Goal: Transaction & Acquisition: Purchase product/service

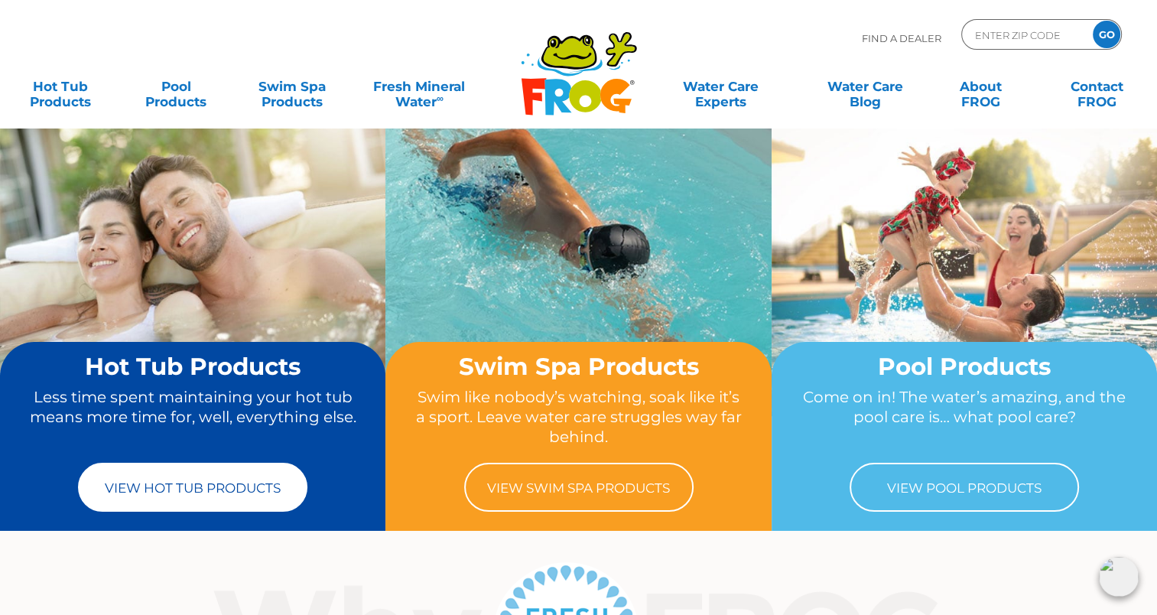
click at [192, 499] on link "View Hot Tub Products" at bounding box center [192, 487] width 229 height 49
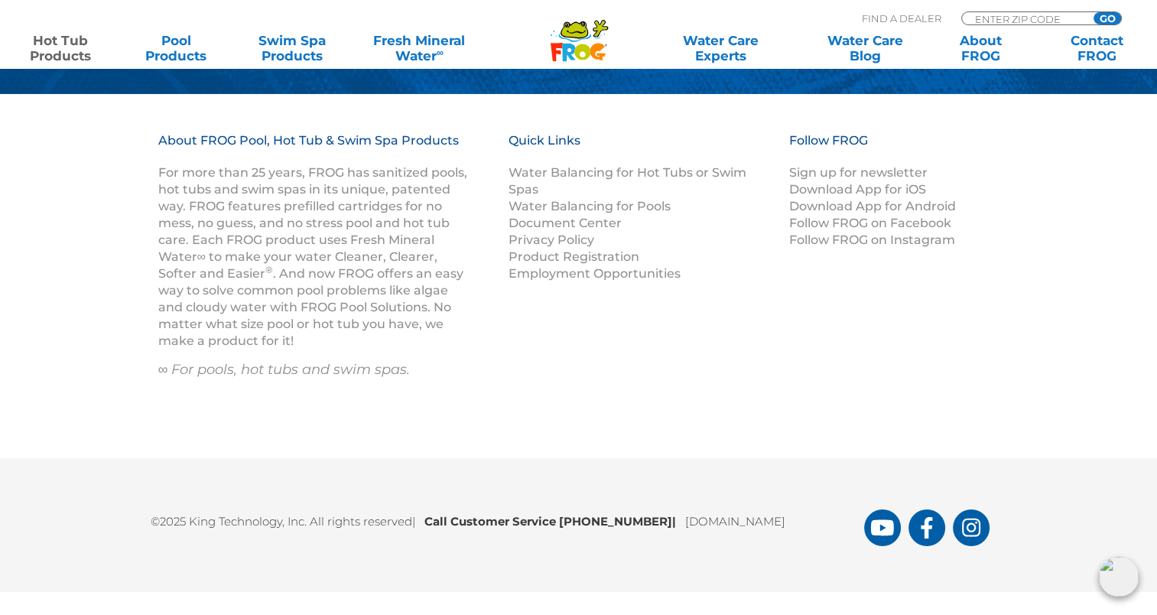
scroll to position [5168, 0]
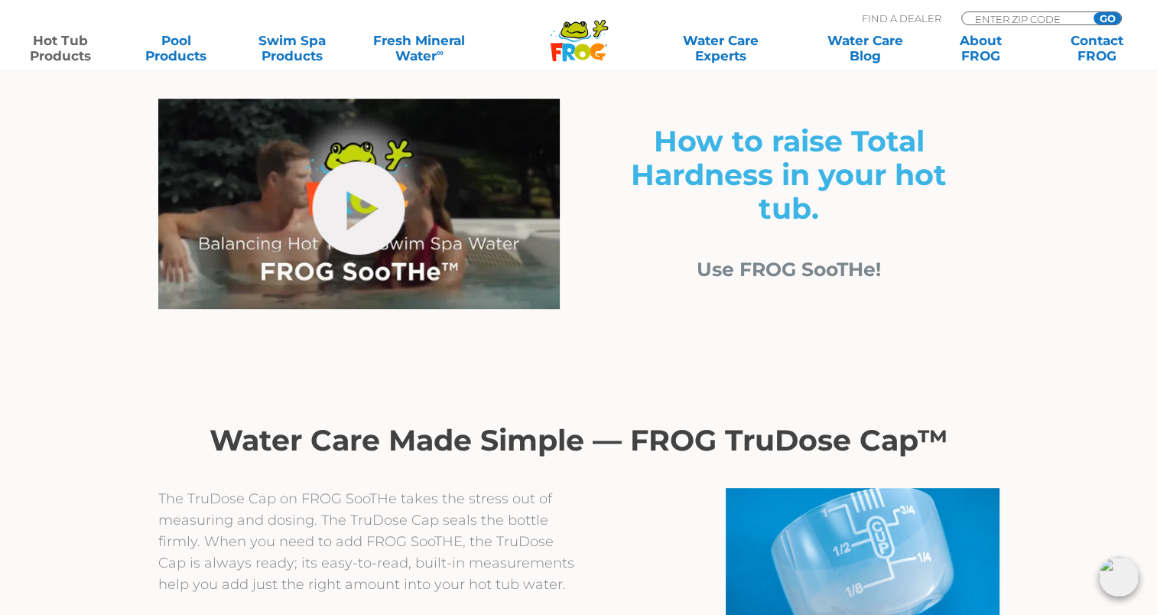
scroll to position [555, 0]
